Goal: Transaction & Acquisition: Purchase product/service

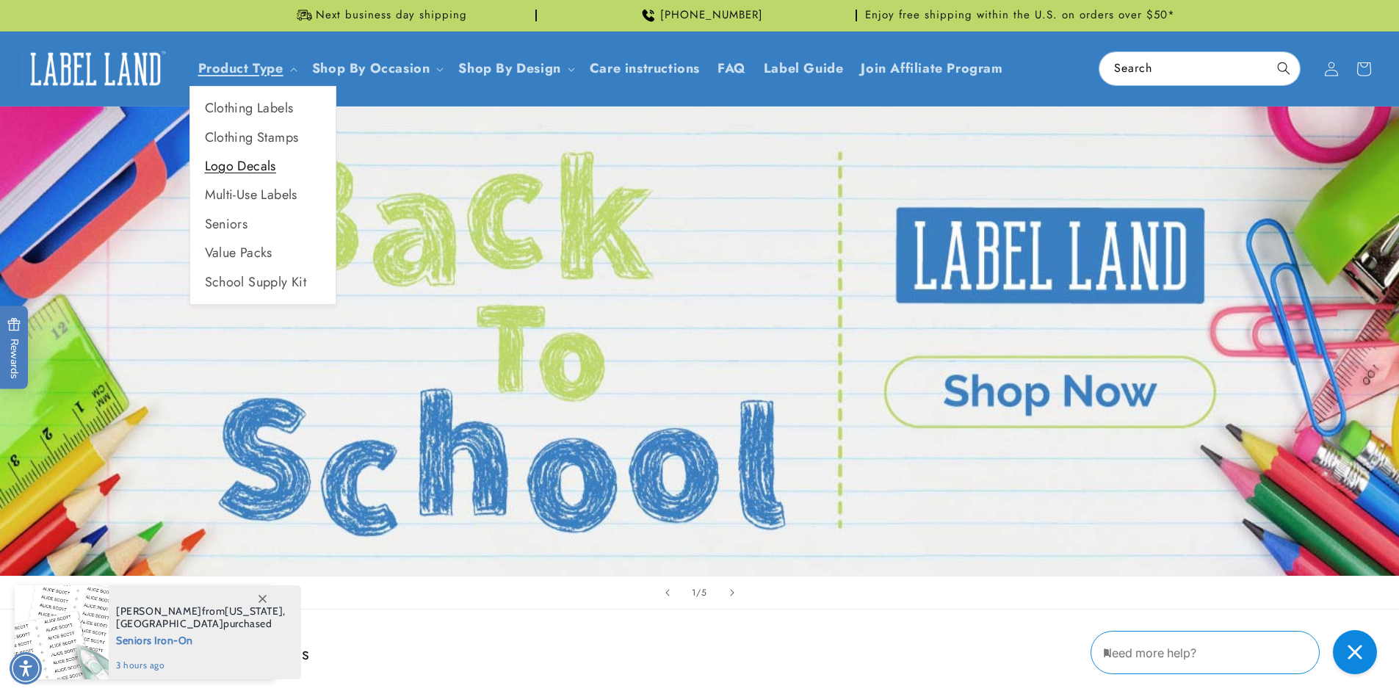
click at [251, 167] on link "Logo Decals" at bounding box center [262, 166] width 145 height 29
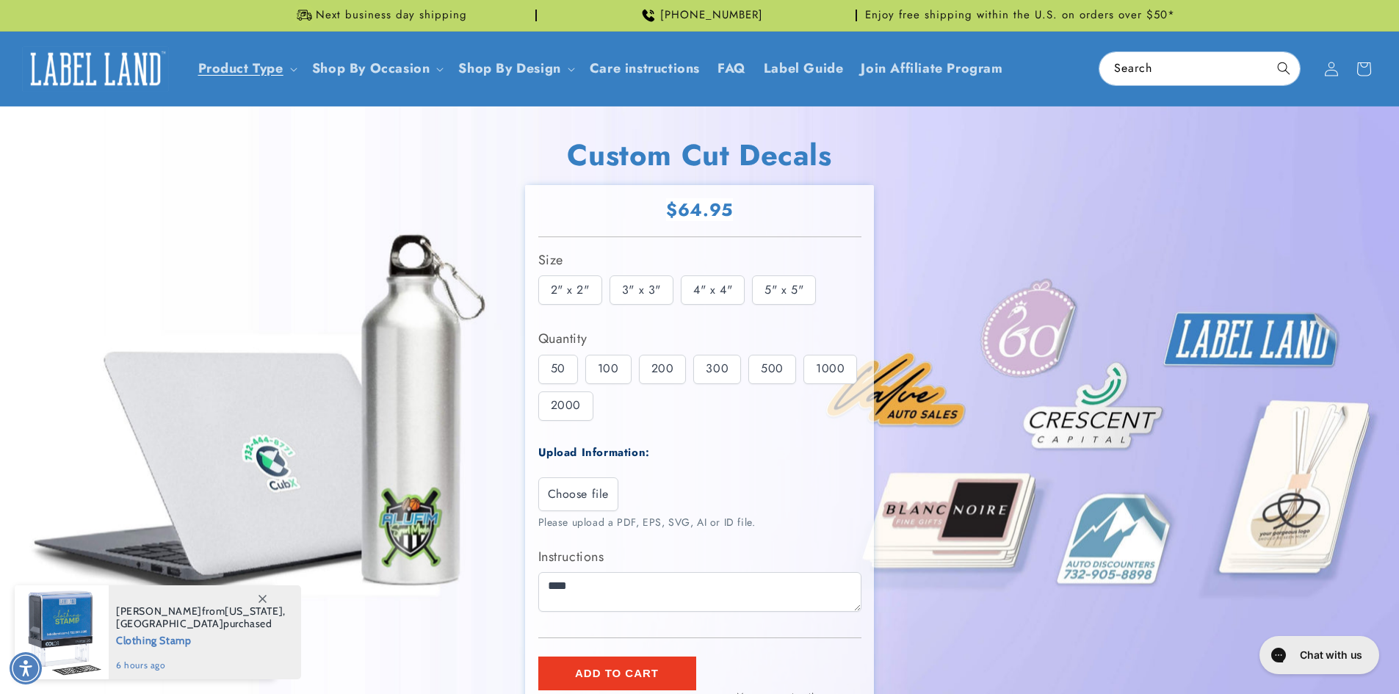
click at [590, 491] on span "Choose file" at bounding box center [579, 494] width 62 height 18
click at [0, 0] on input "Choose file" at bounding box center [0, 0] width 0 height 0
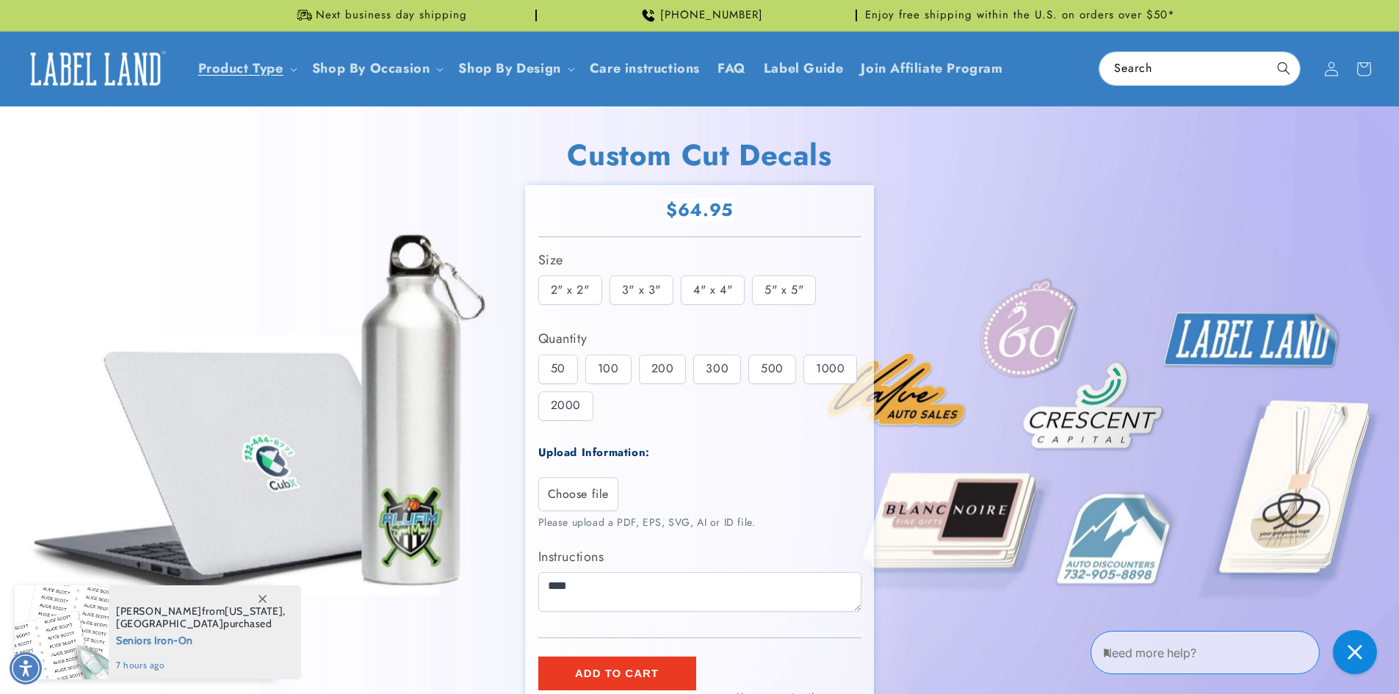
click at [607, 361] on div "100" at bounding box center [608, 369] width 46 height 29
